Goal: Information Seeking & Learning: Check status

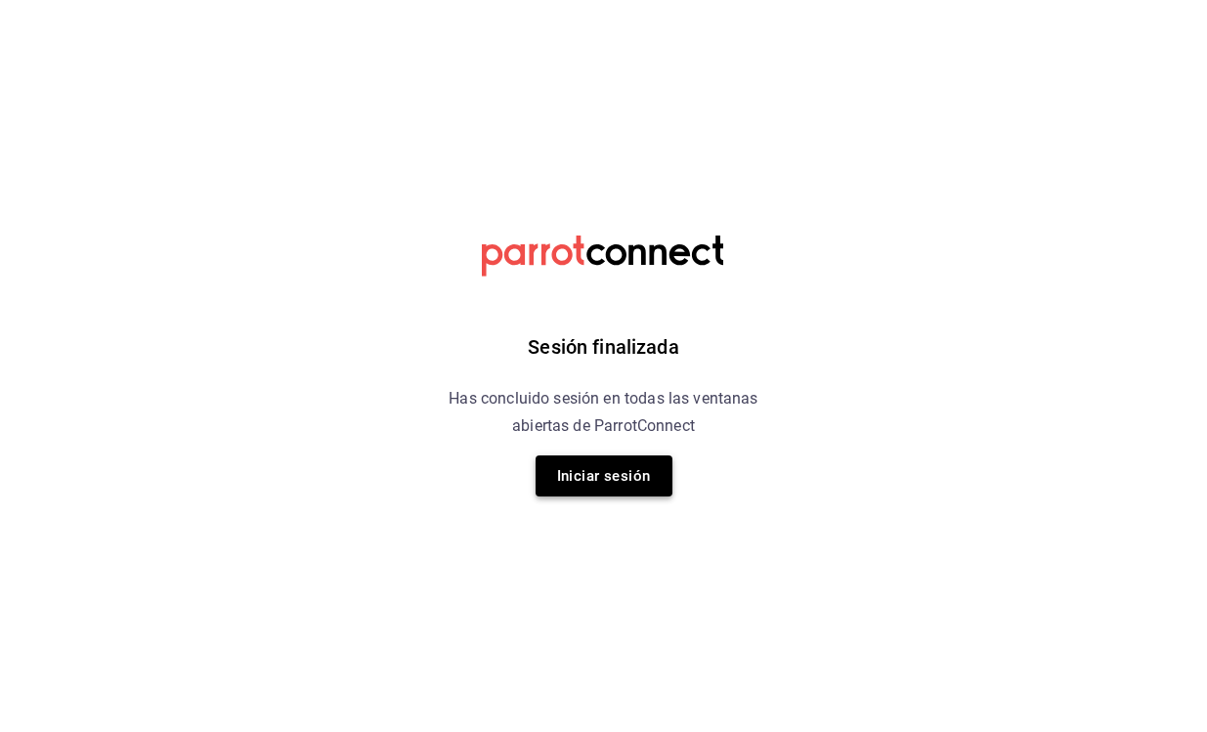
click at [594, 476] on button "Iniciar sesión" at bounding box center [604, 476] width 137 height 41
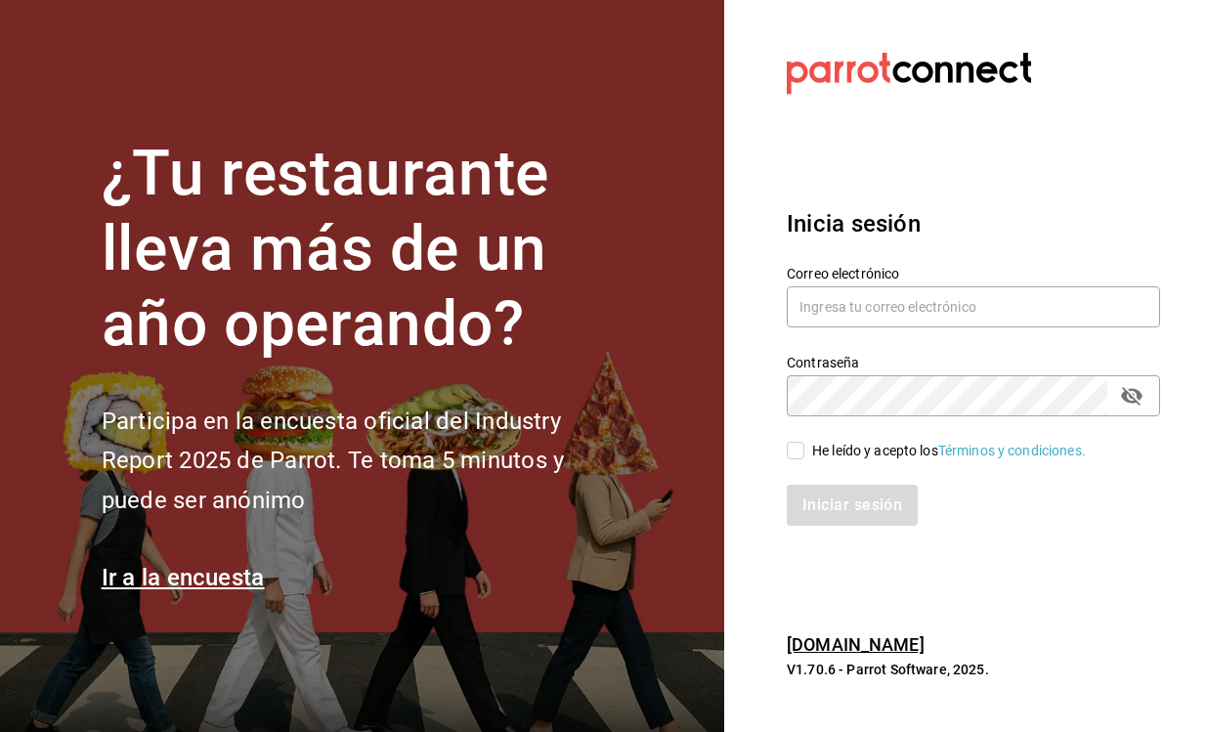
click at [794, 451] on input "He leído y acepto los Términos y condiciones." at bounding box center [796, 451] width 18 height 18
checkbox input "true"
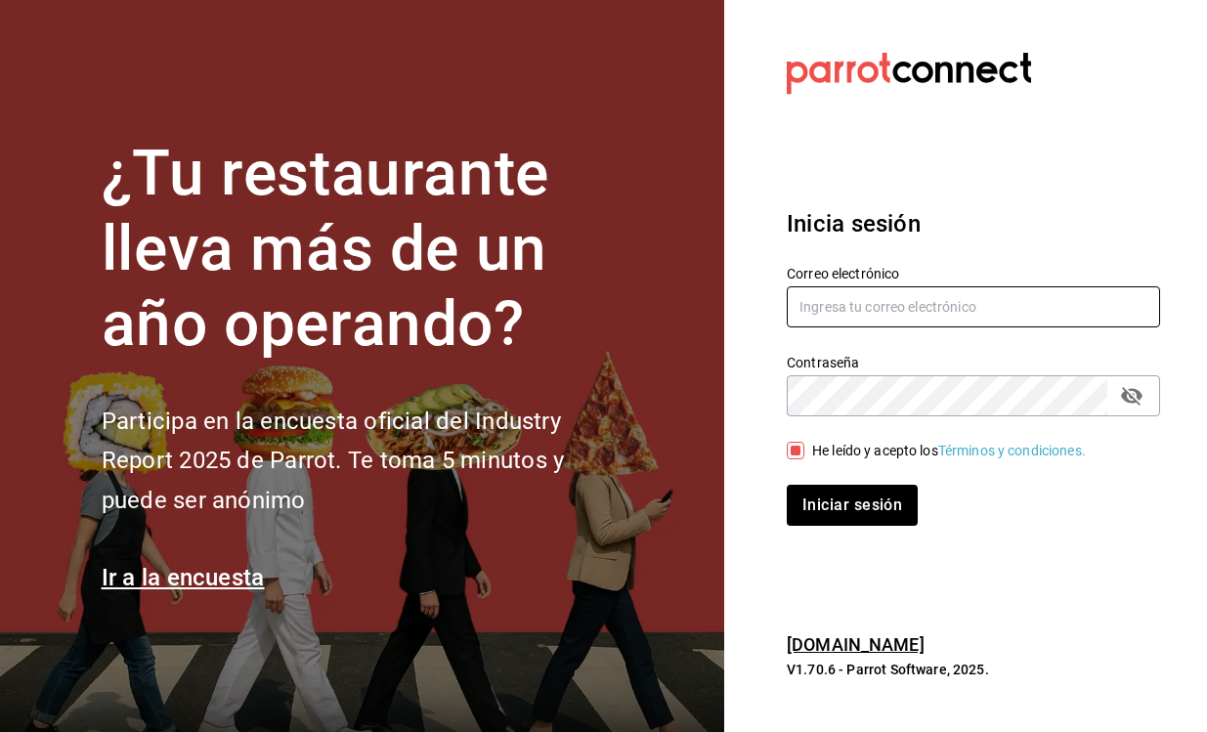
click at [850, 321] on input "text" at bounding box center [973, 306] width 373 height 41
type input "salgado.alme@hotmail.com"
click at [852, 504] on button "Iniciar sesión" at bounding box center [852, 505] width 131 height 41
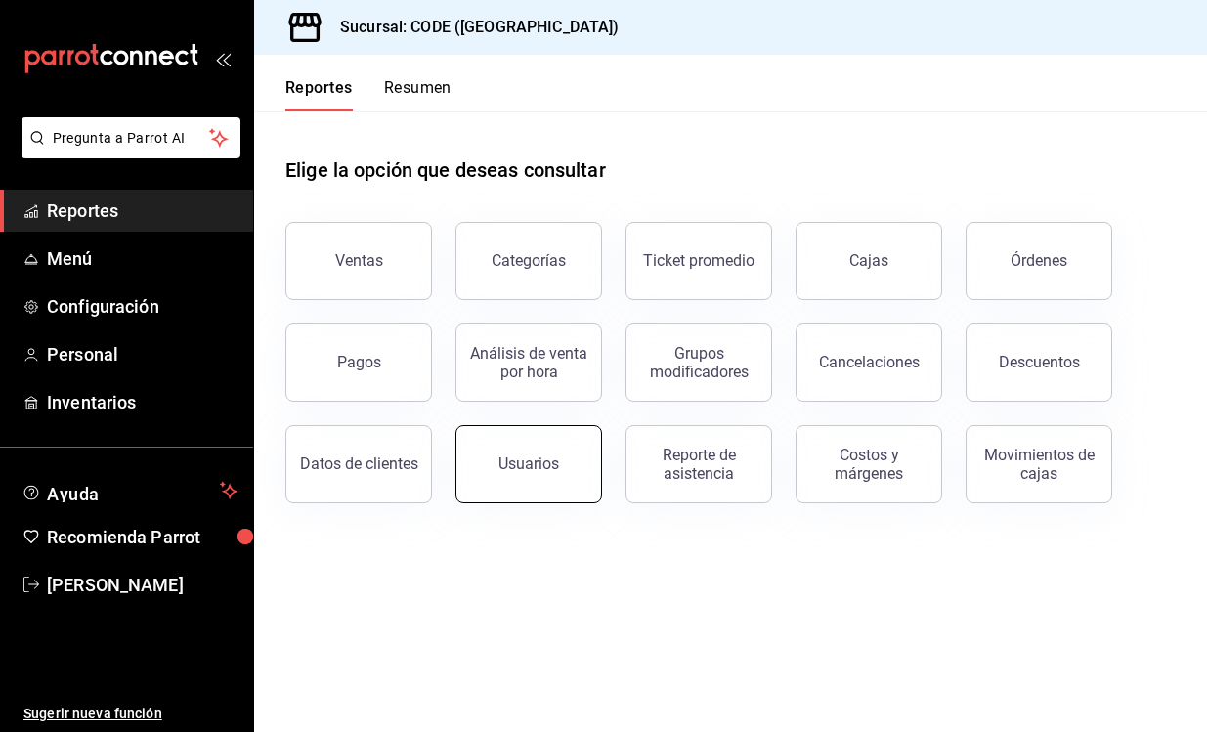
click at [531, 461] on div "Usuarios" at bounding box center [529, 464] width 61 height 19
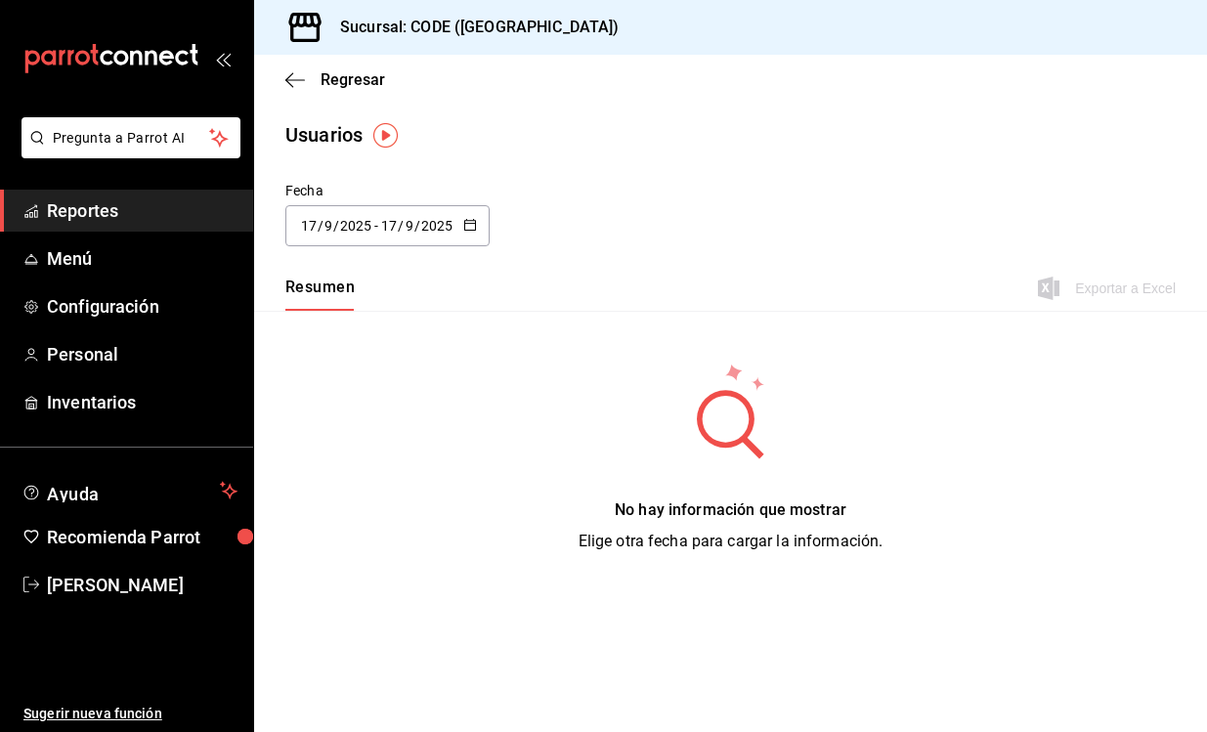
click at [473, 221] on icon "button" at bounding box center [470, 225] width 14 height 14
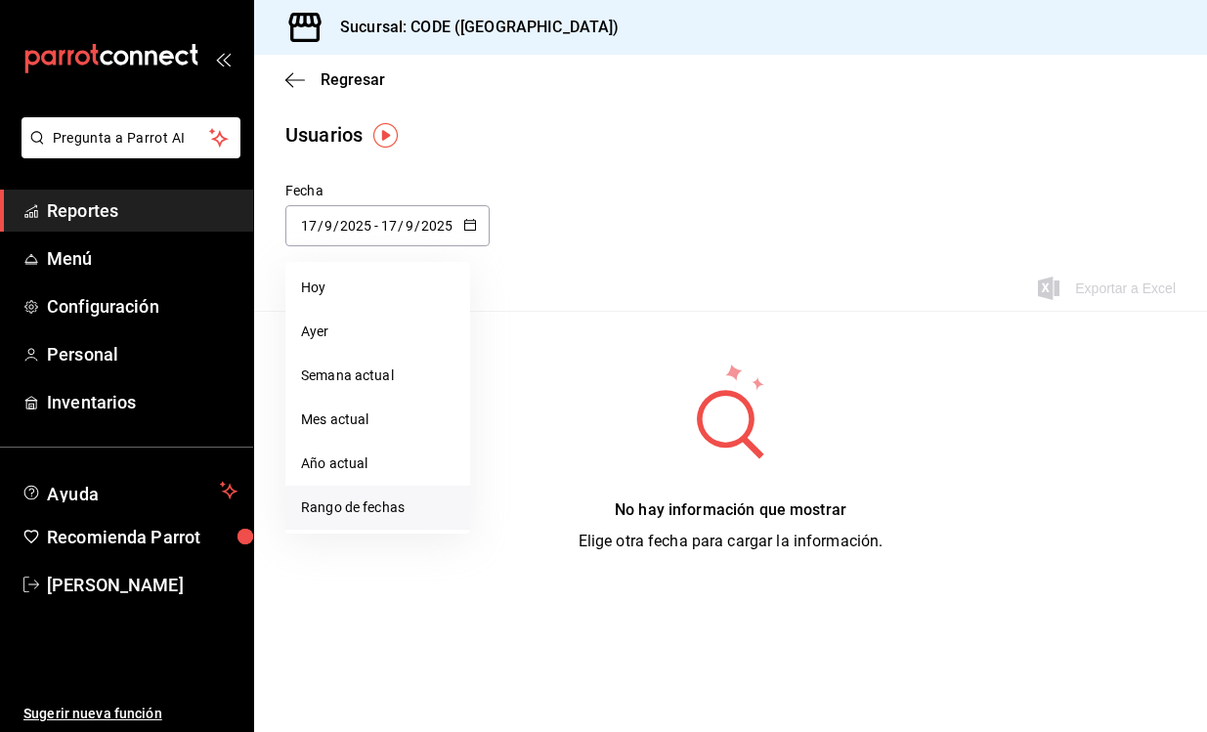
click at [386, 501] on li "Rango de fechas" at bounding box center [377, 508] width 185 height 44
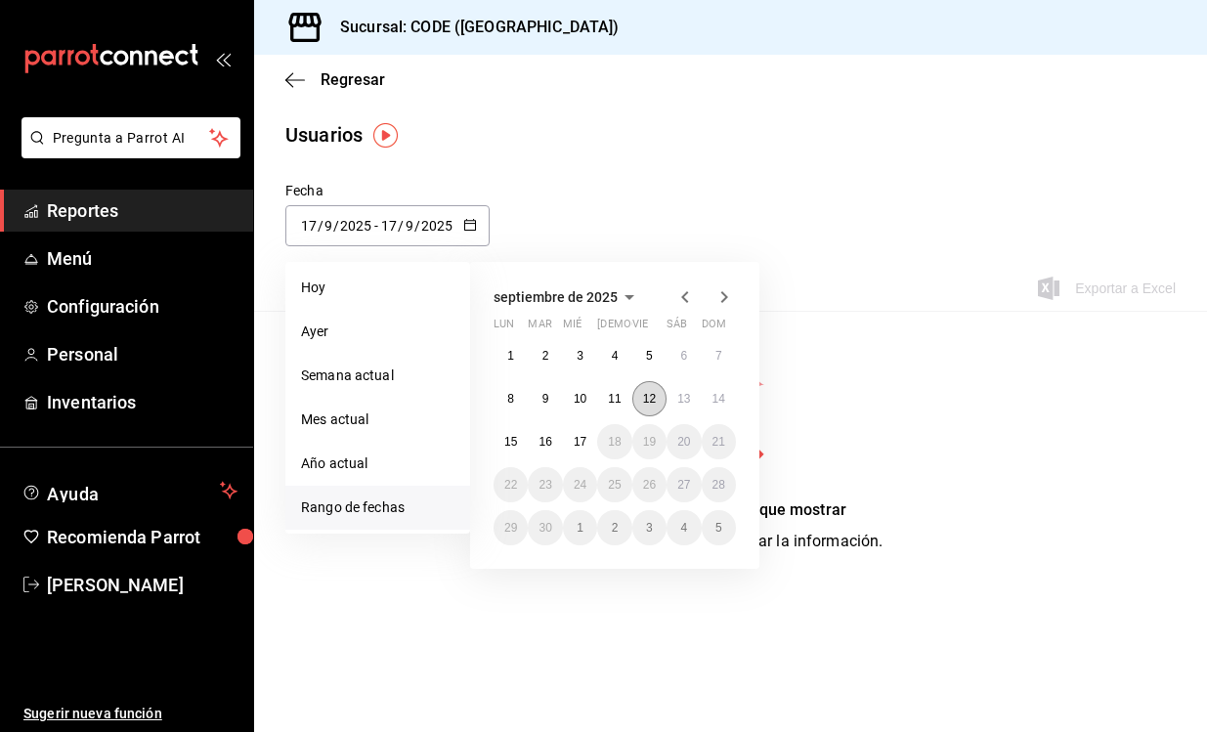
click at [650, 392] on abbr "12" at bounding box center [649, 399] width 13 height 14
click at [549, 442] on abbr "16" at bounding box center [545, 442] width 13 height 14
type input "[DATE]"
type input "12"
type input "[DATE]"
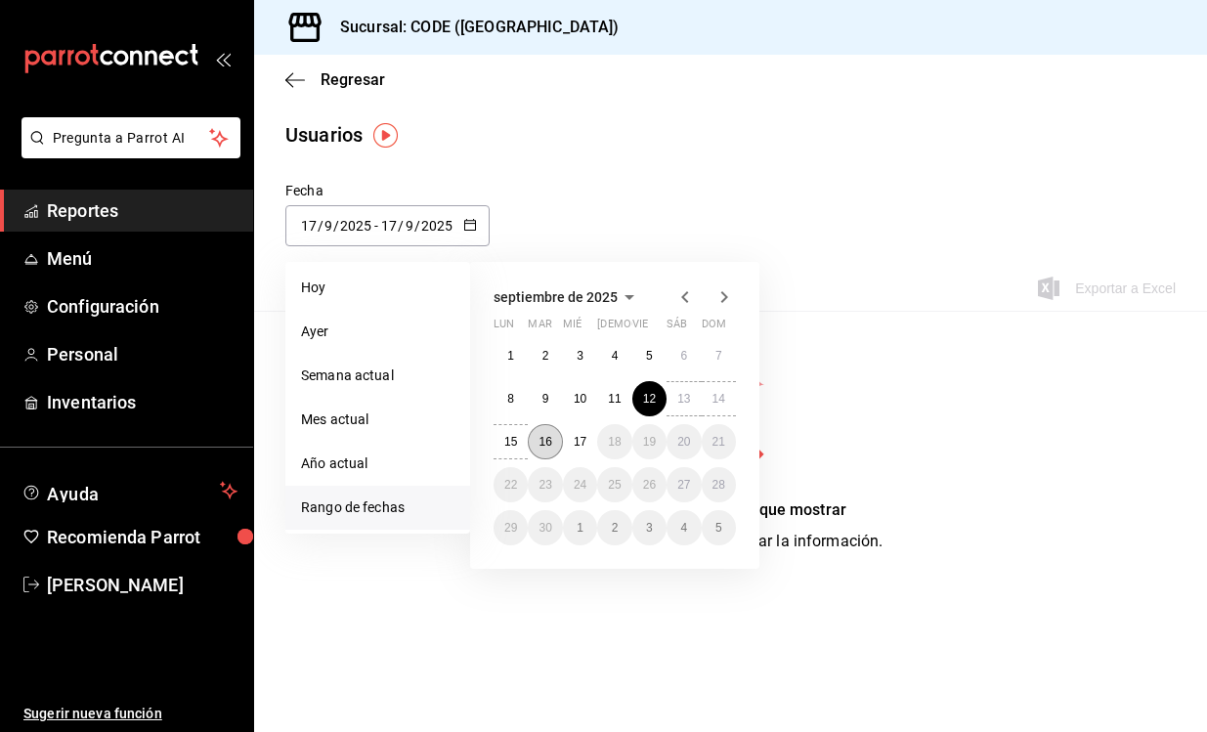
type input "16"
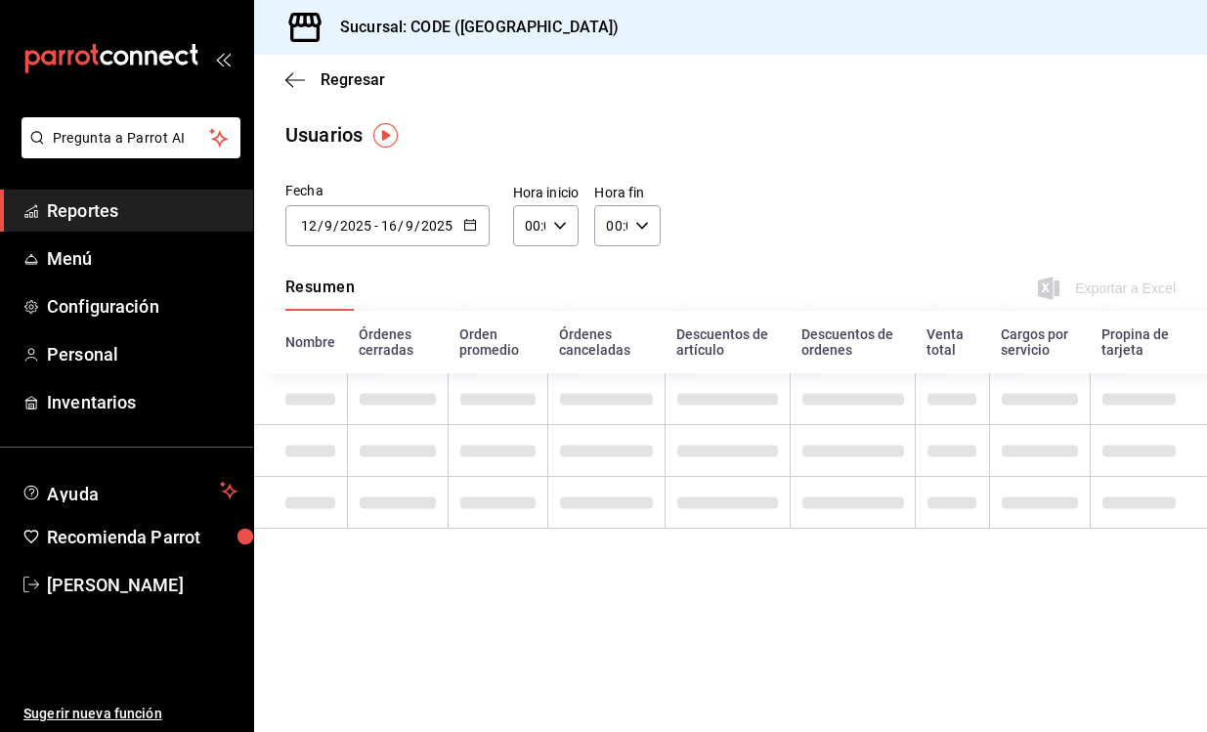
click at [565, 229] on icon "button" at bounding box center [560, 226] width 14 height 14
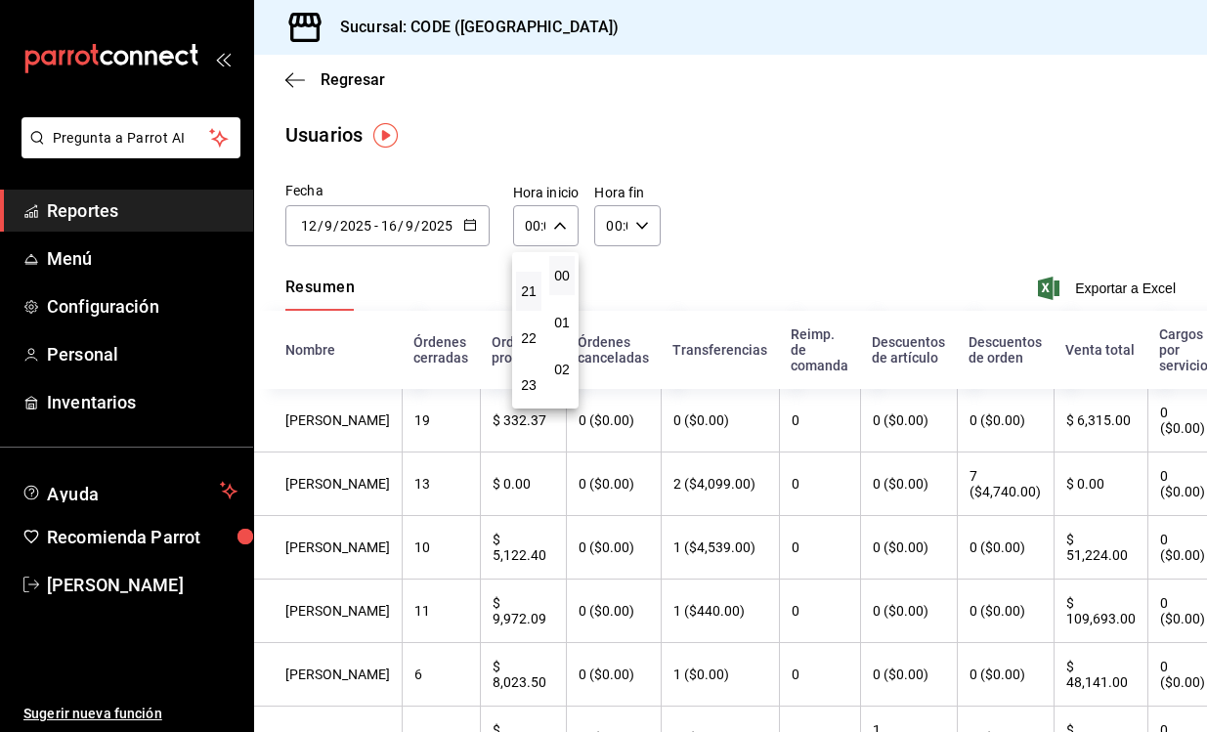
scroll to position [993, 0]
click at [528, 289] on span "21" at bounding box center [529, 292] width 2 height 16
type input "21:00"
click at [643, 228] on div at bounding box center [603, 366] width 1207 height 732
click at [643, 228] on \(Stroke\) "button" at bounding box center [642, 225] width 12 height 7
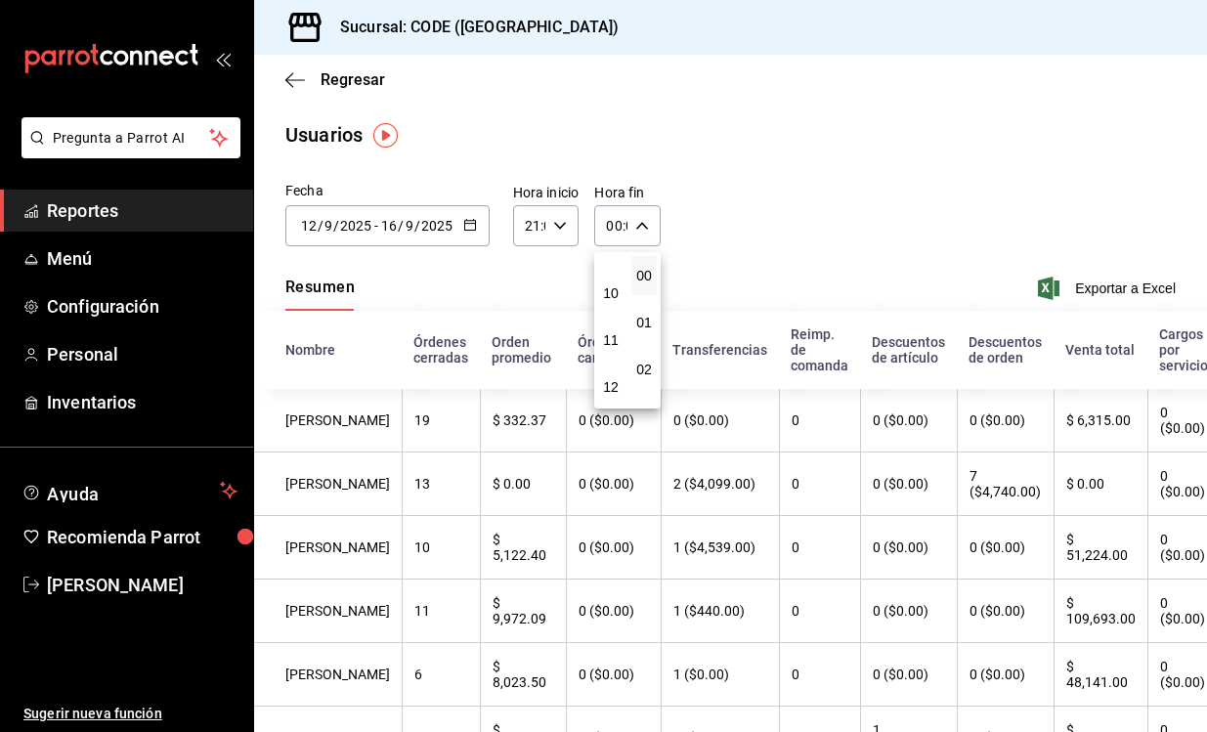
scroll to position [454, 0]
click at [612, 346] on span "11" at bounding box center [611, 338] width 2 height 16
type input "11:00"
click at [778, 188] on div at bounding box center [603, 366] width 1207 height 732
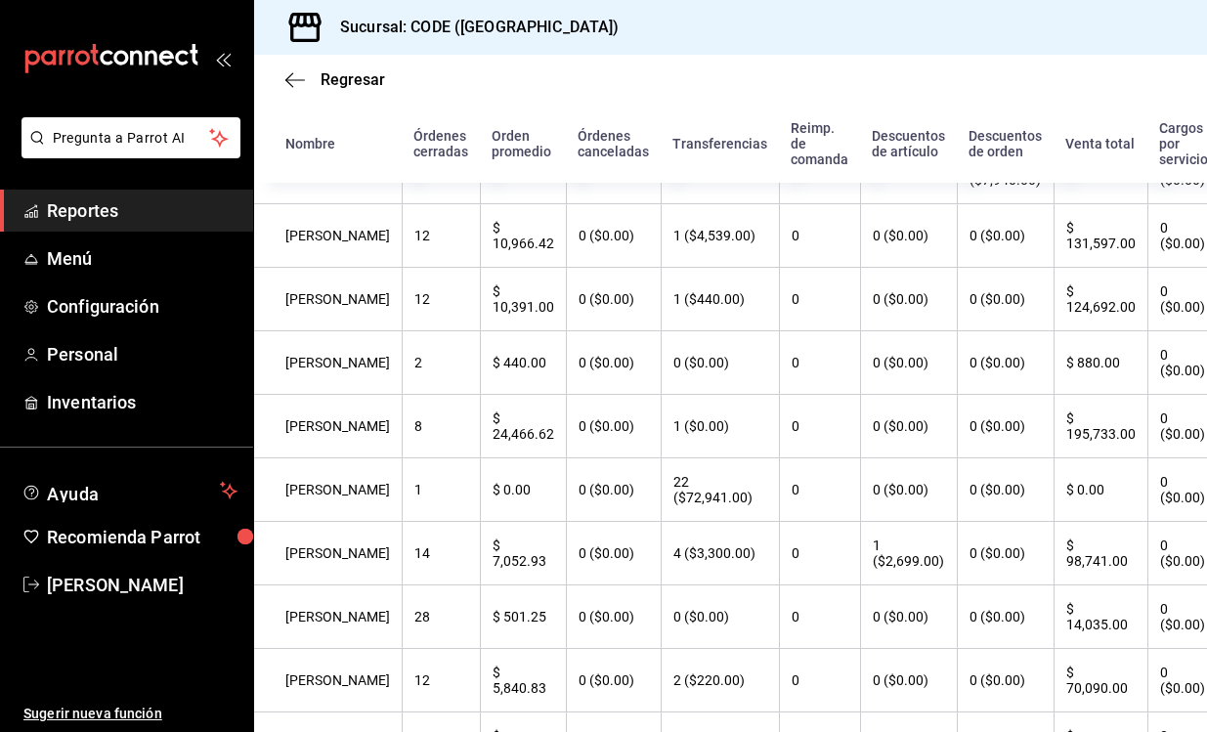
scroll to position [310, 0]
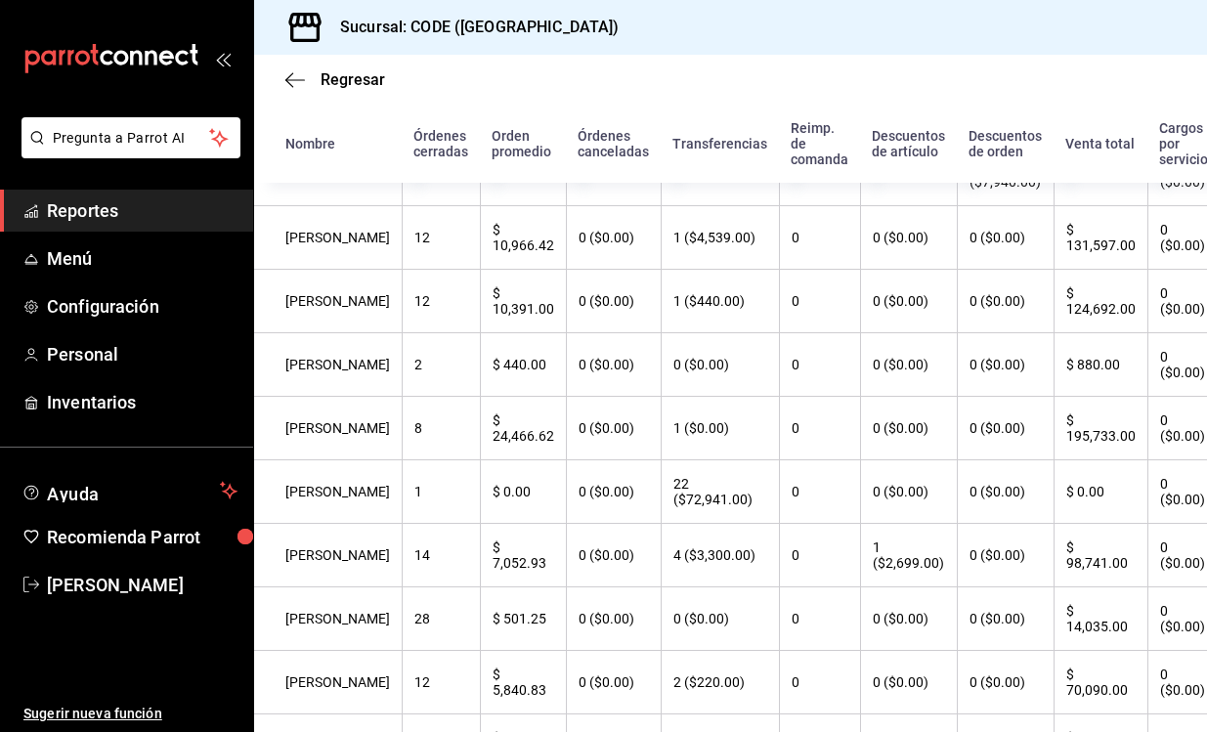
click at [1060, 245] on th "$ 131,597.00" at bounding box center [1101, 238] width 94 height 64
click at [1064, 310] on th "$ 124,692.00" at bounding box center [1101, 302] width 94 height 64
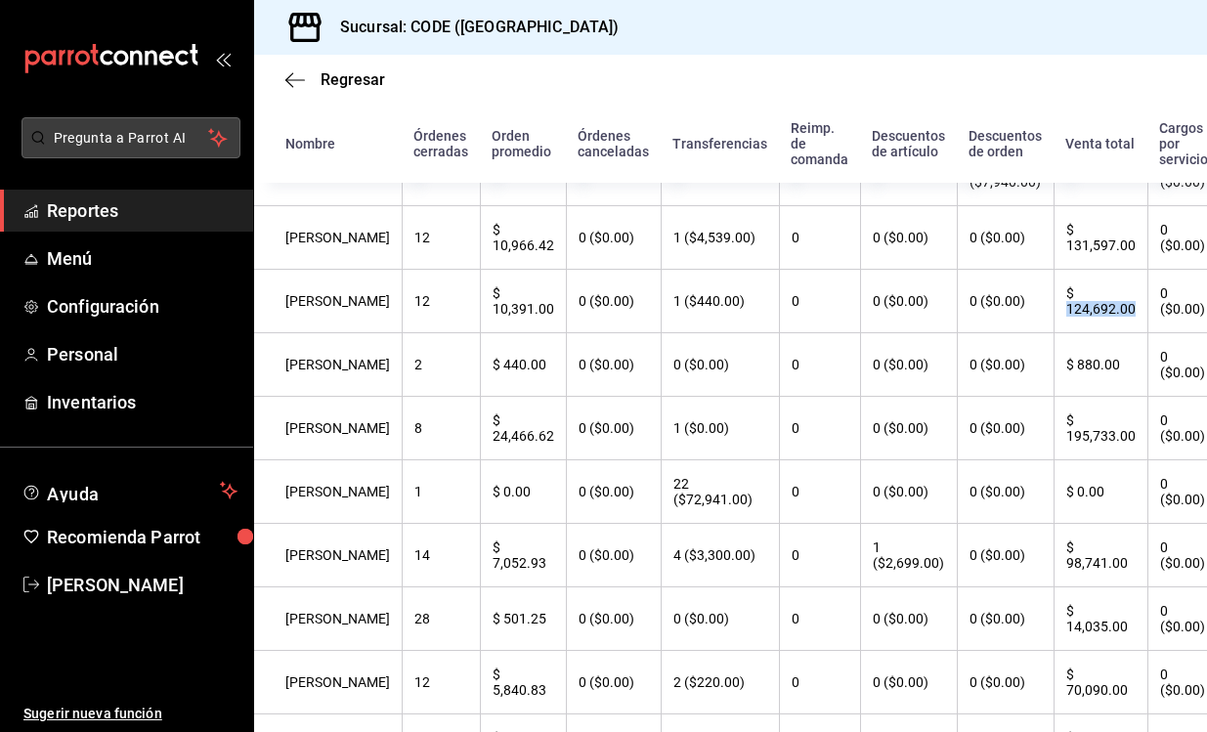
click at [1062, 365] on th "$ 880.00" at bounding box center [1101, 365] width 94 height 64
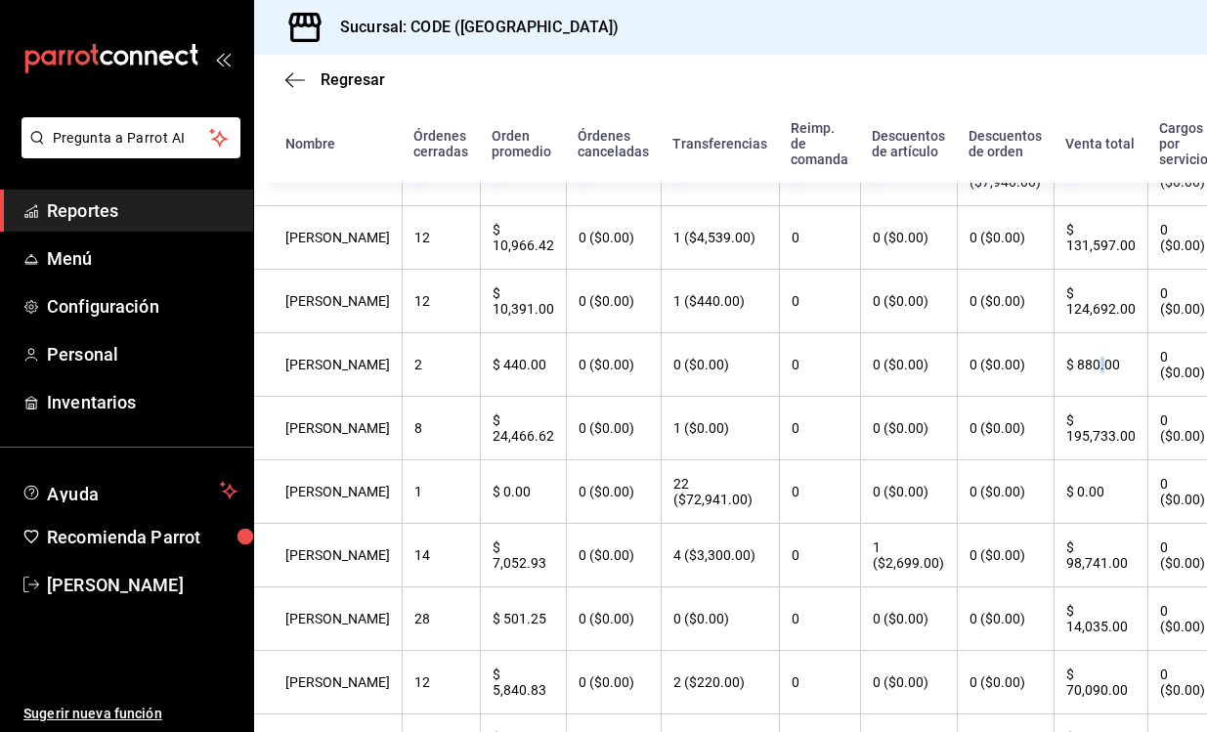
click at [1054, 369] on th "$ 880.00" at bounding box center [1101, 365] width 94 height 64
click at [1063, 435] on th "$ 195,733.00" at bounding box center [1101, 429] width 94 height 64
click at [1069, 579] on th "$ 98,741.00" at bounding box center [1101, 556] width 94 height 64
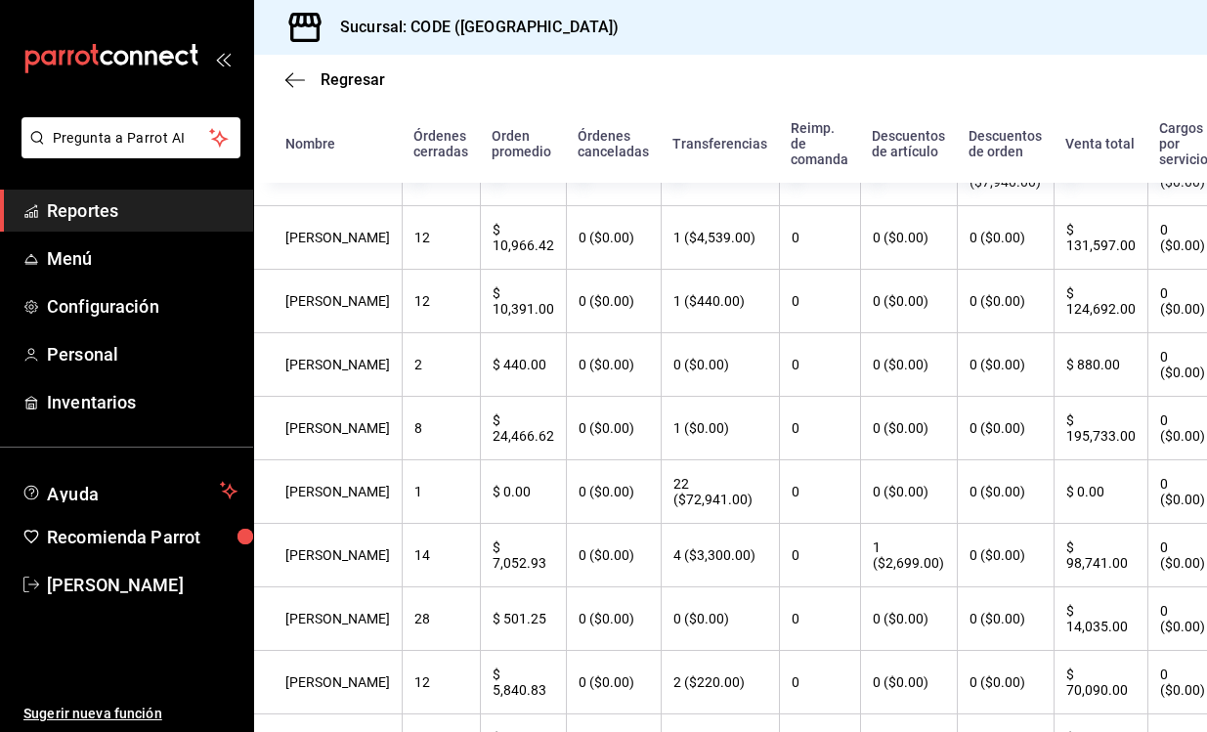
click at [1069, 579] on th "$ 98,741.00" at bounding box center [1101, 556] width 94 height 64
click at [1054, 576] on th "$ 98,741.00" at bounding box center [1101, 556] width 94 height 64
click at [1065, 700] on th "$ 70,090.00" at bounding box center [1101, 683] width 94 height 64
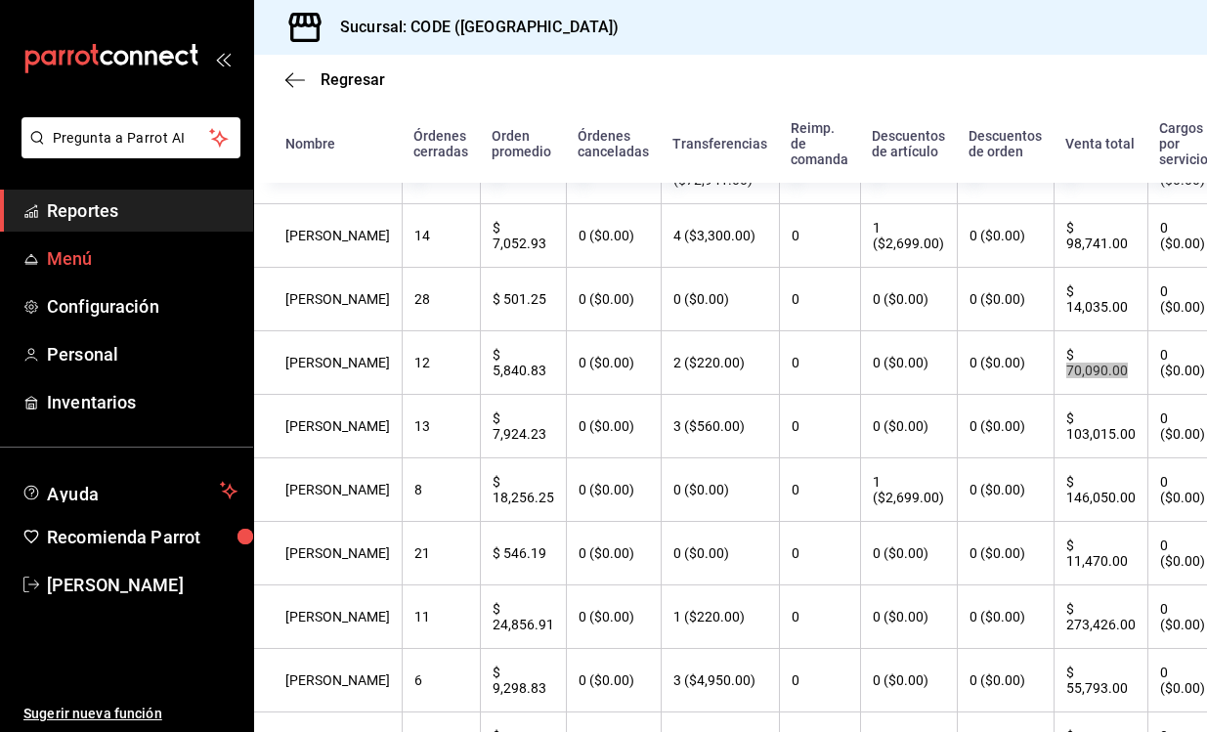
scroll to position [637, 0]
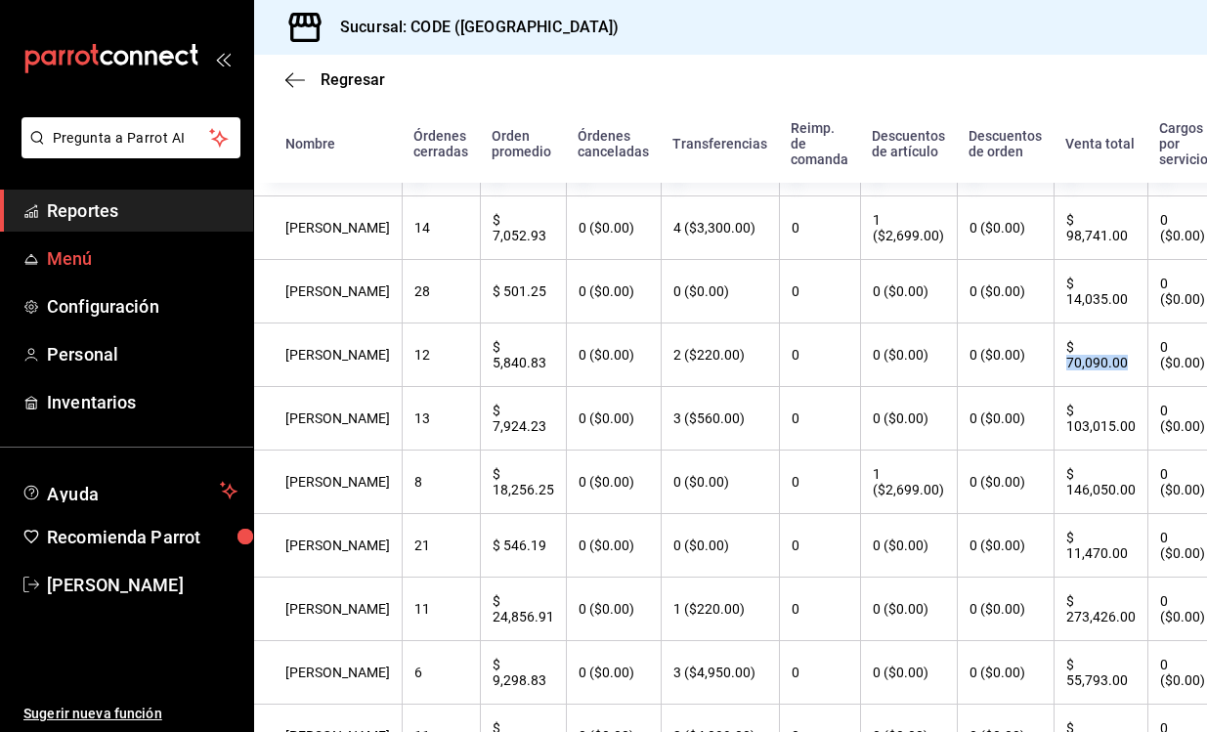
click at [1064, 444] on th "$ 103,015.00" at bounding box center [1101, 419] width 94 height 64
click at [1068, 509] on th "$ 146,050.00" at bounding box center [1101, 483] width 94 height 64
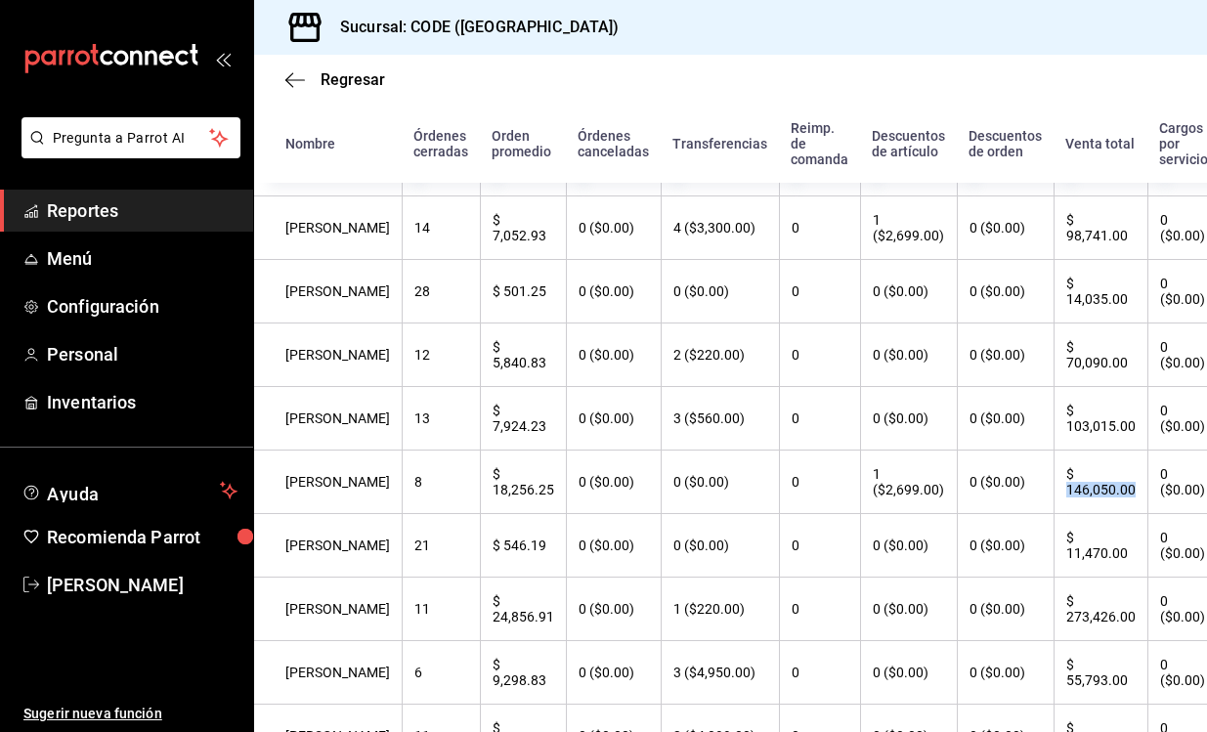
click at [1069, 633] on th "$ 273,426.00" at bounding box center [1101, 610] width 94 height 64
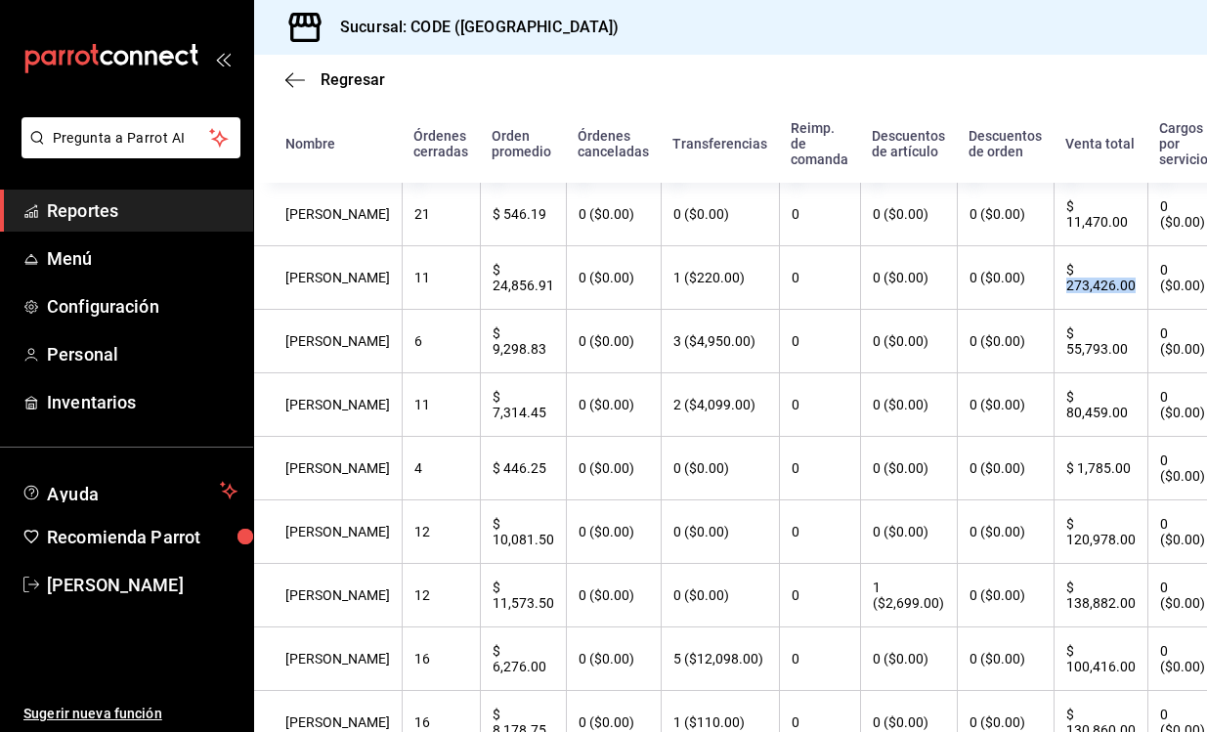
scroll to position [977, 0]
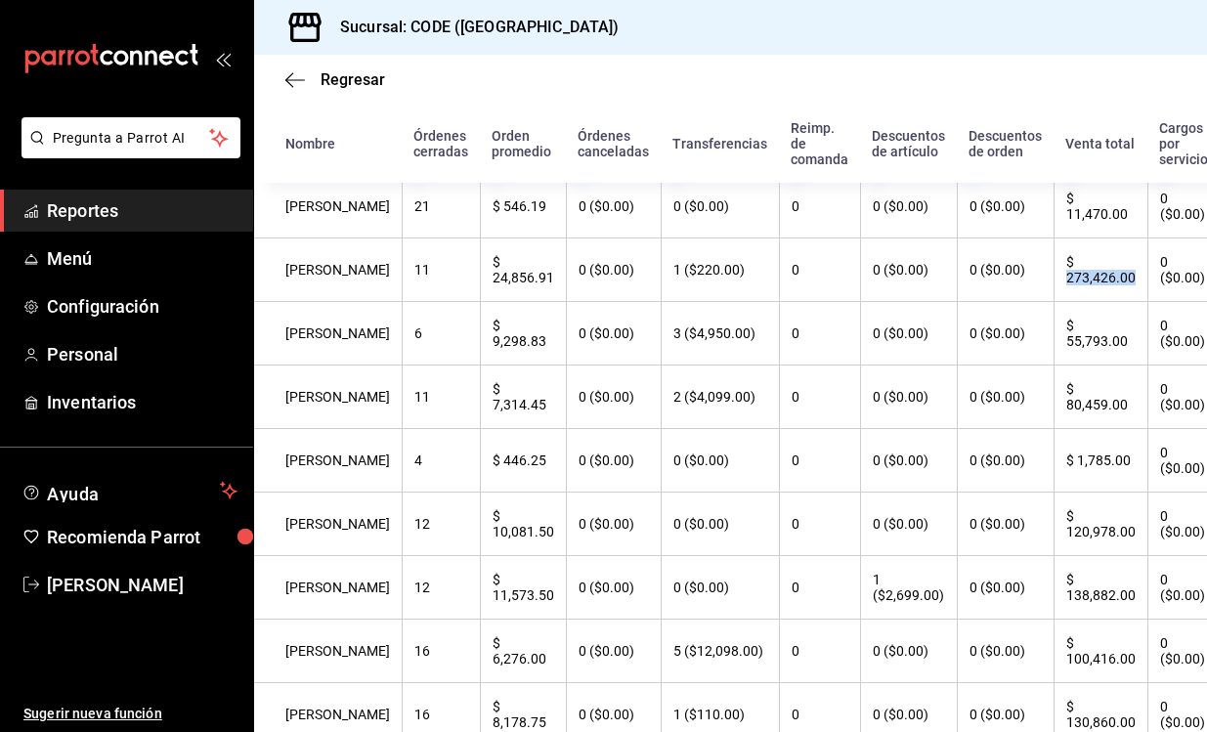
click at [1058, 362] on th "$ 55,793.00" at bounding box center [1101, 334] width 94 height 64
click at [1067, 353] on th "$ 55,793.00" at bounding box center [1101, 334] width 94 height 64
click at [1064, 414] on th "$ 80,459.00" at bounding box center [1101, 398] width 94 height 64
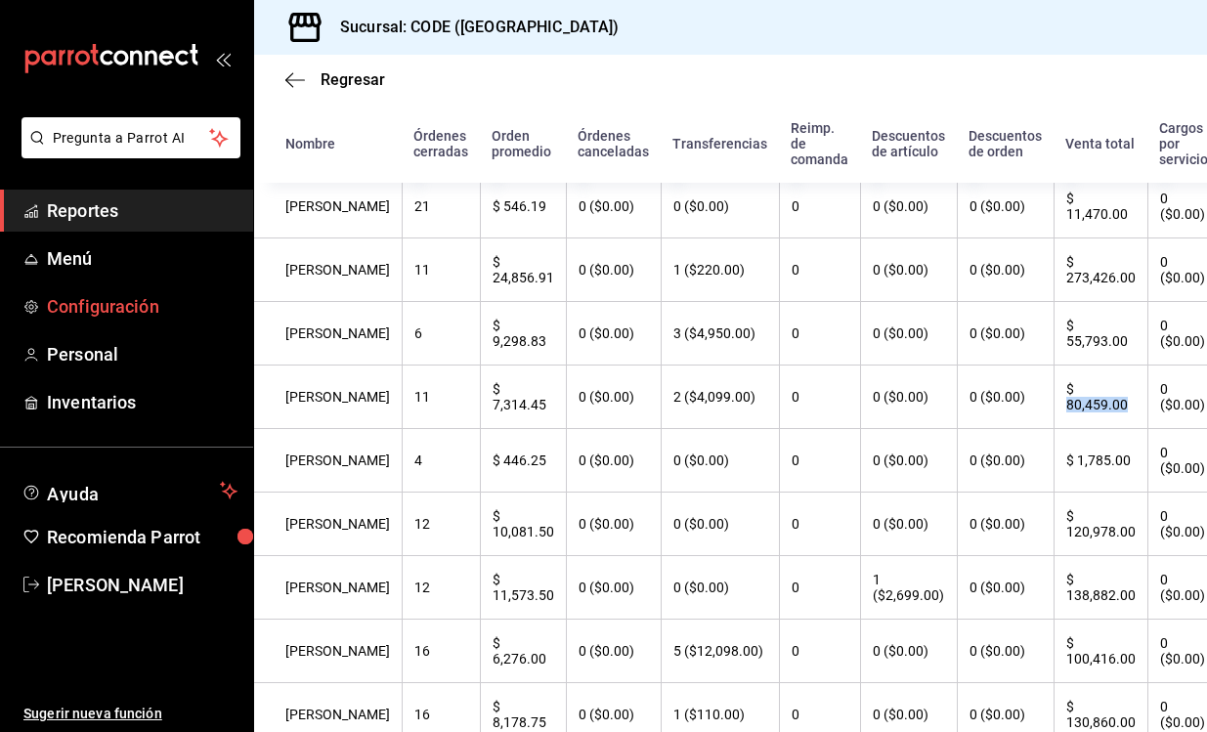
click at [1075, 477] on th "$ 1,785.00" at bounding box center [1101, 461] width 94 height 64
click at [1059, 548] on th "$ 120,978.00" at bounding box center [1101, 525] width 94 height 64
click at [1067, 610] on th "$ 138,882.00" at bounding box center [1101, 588] width 94 height 64
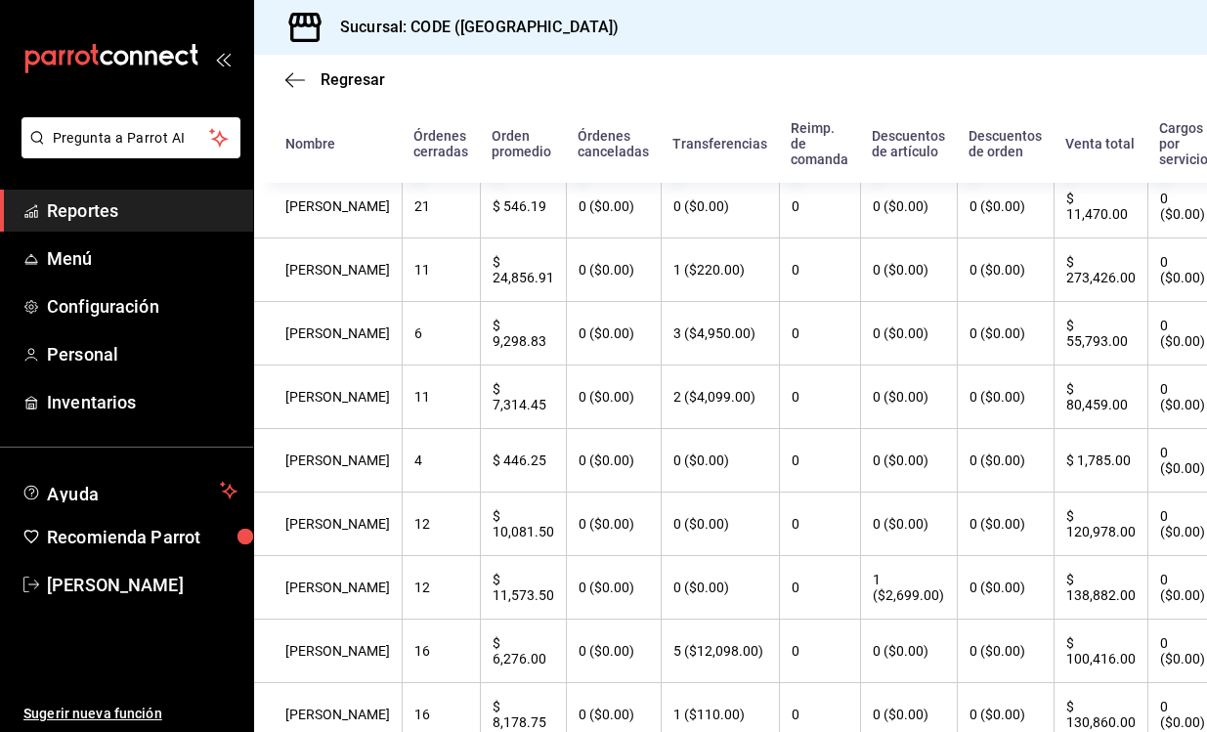
click at [1067, 610] on th "$ 138,882.00" at bounding box center [1101, 588] width 94 height 64
click at [1060, 670] on th "$ 100,416.00" at bounding box center [1101, 652] width 94 height 64
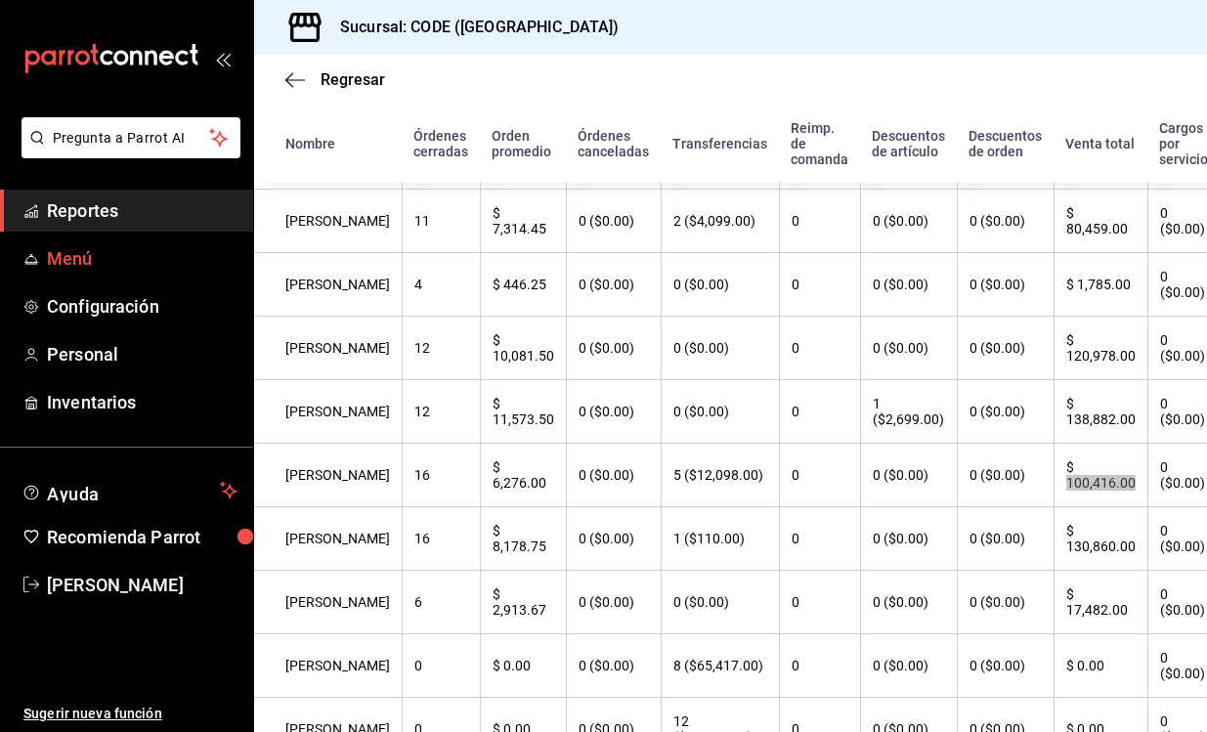
scroll to position [1154, 0]
click at [1064, 560] on th "$ 130,860.00" at bounding box center [1101, 538] width 94 height 64
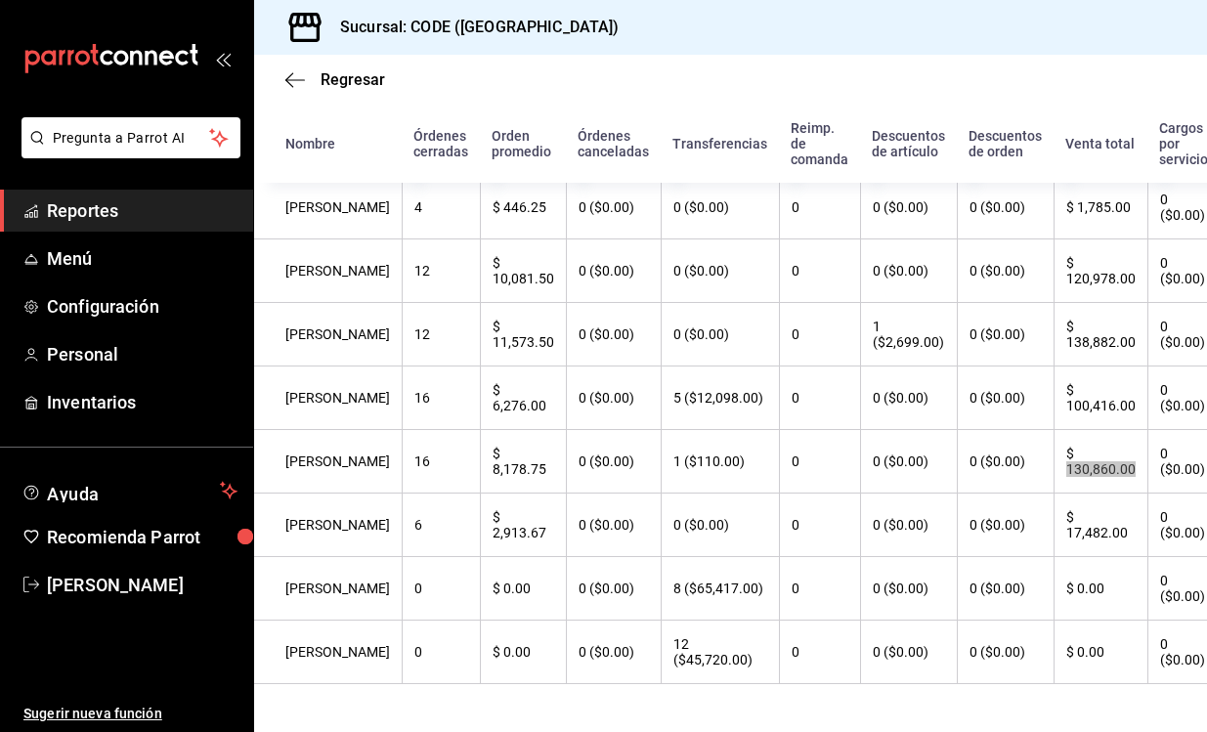
scroll to position [1232, 0]
click at [1063, 545] on th "$ 17,482.00" at bounding box center [1101, 524] width 94 height 64
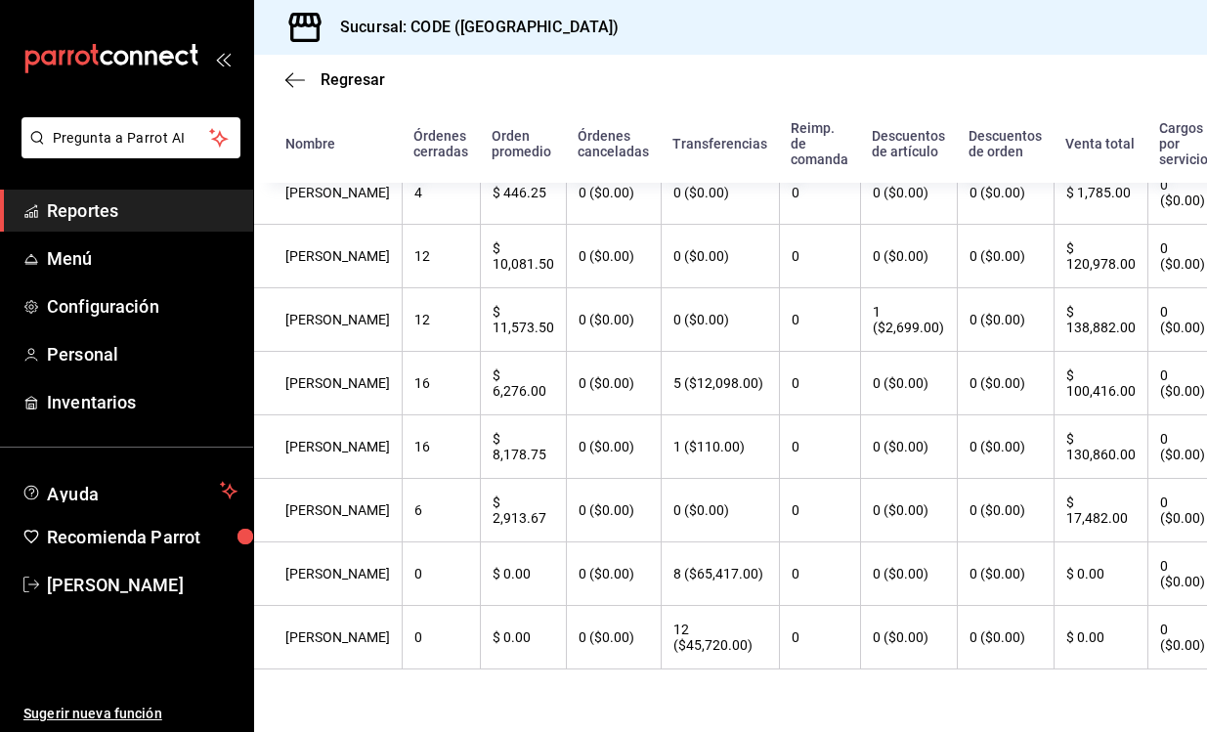
scroll to position [1260, 0]
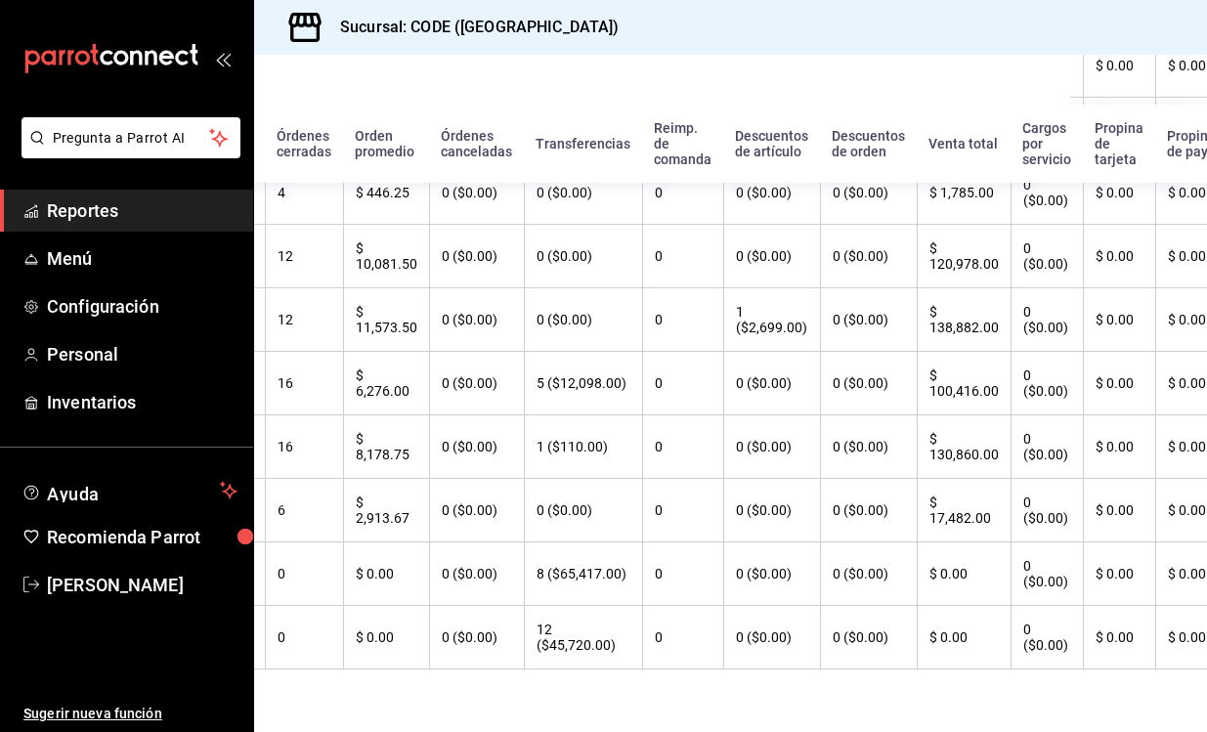
scroll to position [1260, 136]
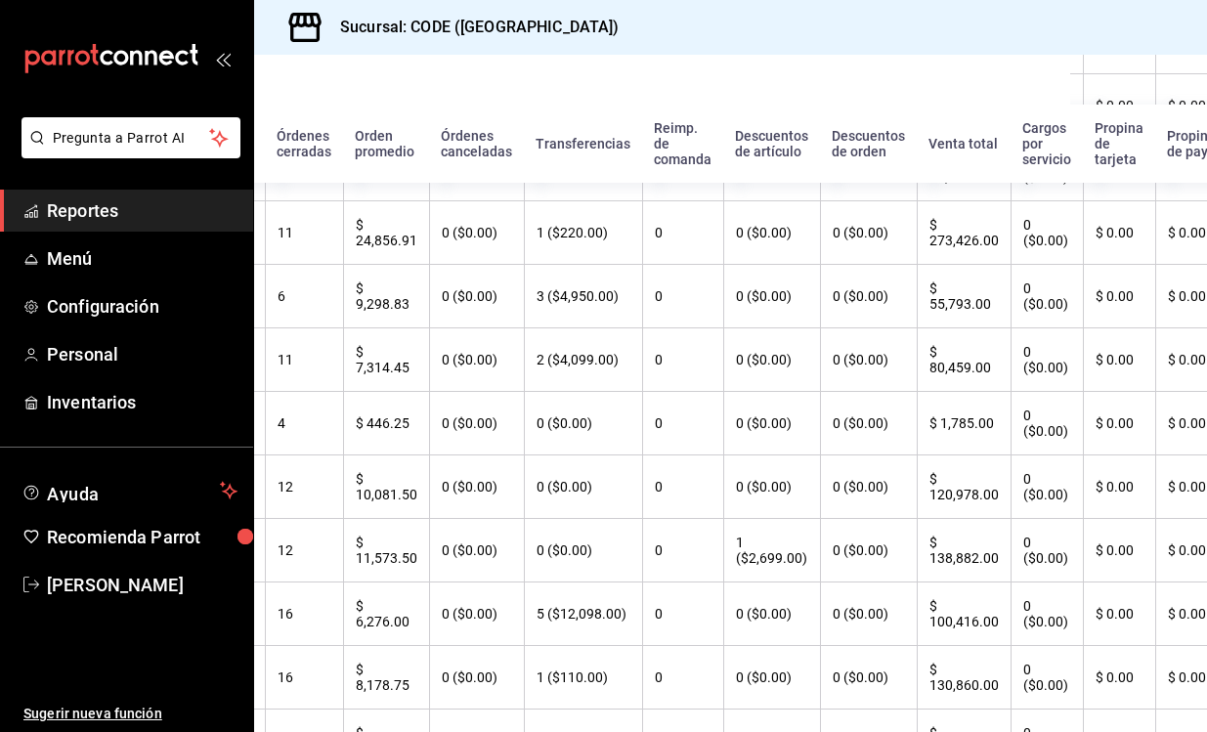
scroll to position [1013, 136]
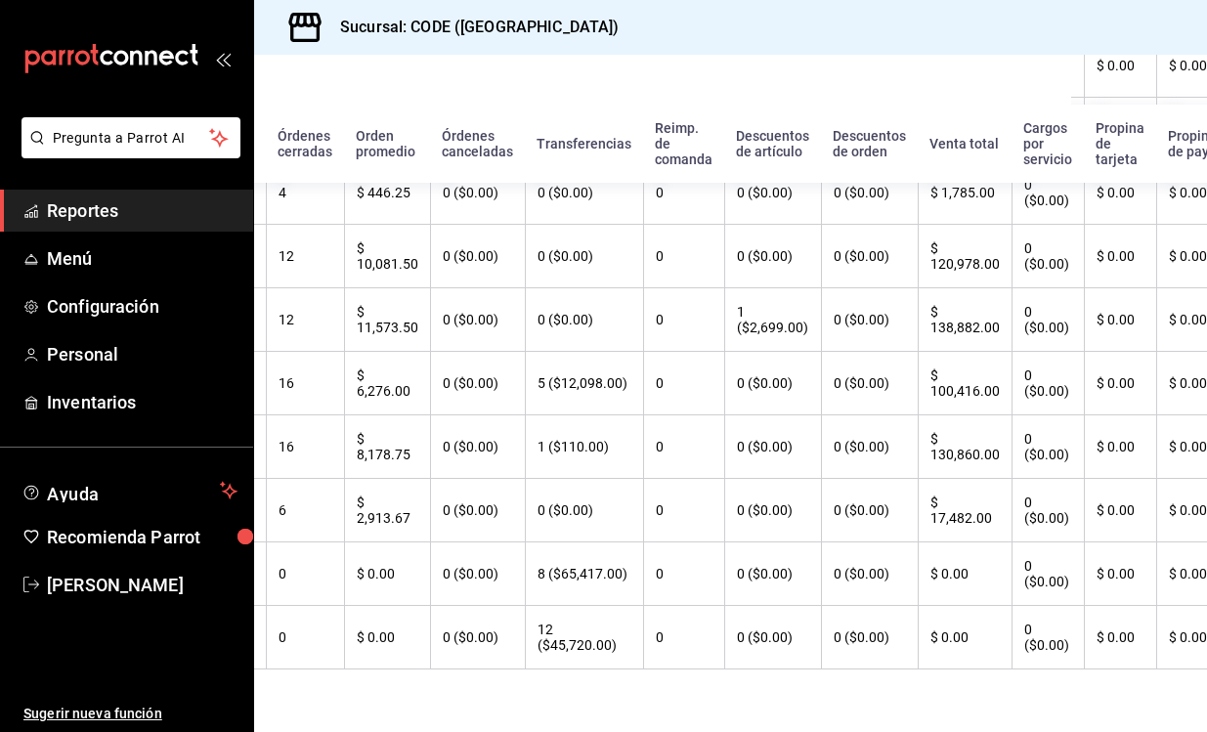
scroll to position [1260, 136]
